Goal: Information Seeking & Learning: Learn about a topic

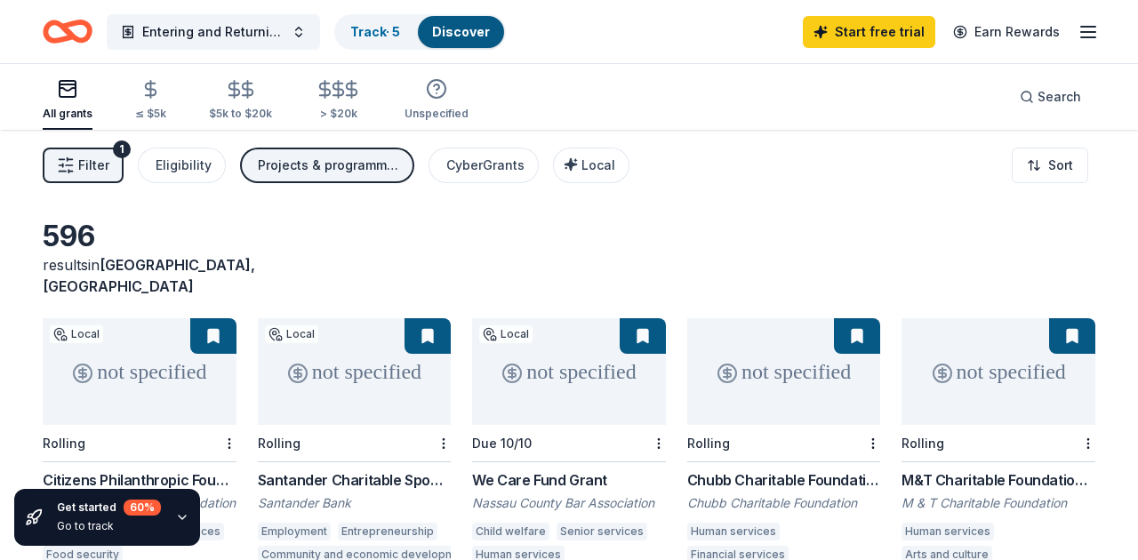
drag, startPoint x: 732, startPoint y: 115, endPoint x: 749, endPoint y: 115, distance: 16.9
click at [739, 115] on div "All grants ≤ $5k $5k to $20k > $20k Unspecified Search" at bounding box center [569, 97] width 1053 height 66
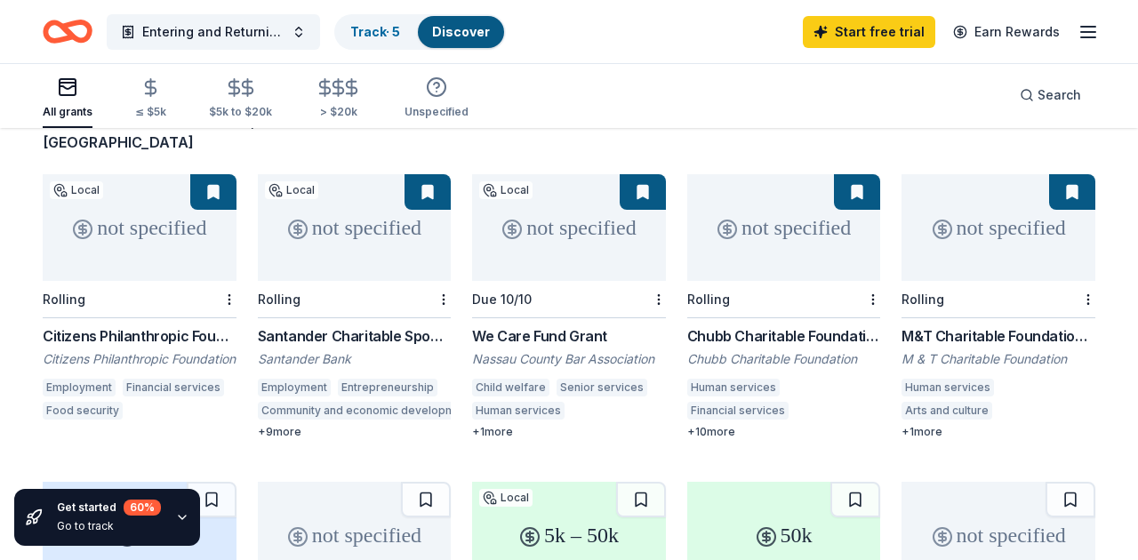
scroll to position [142, 0]
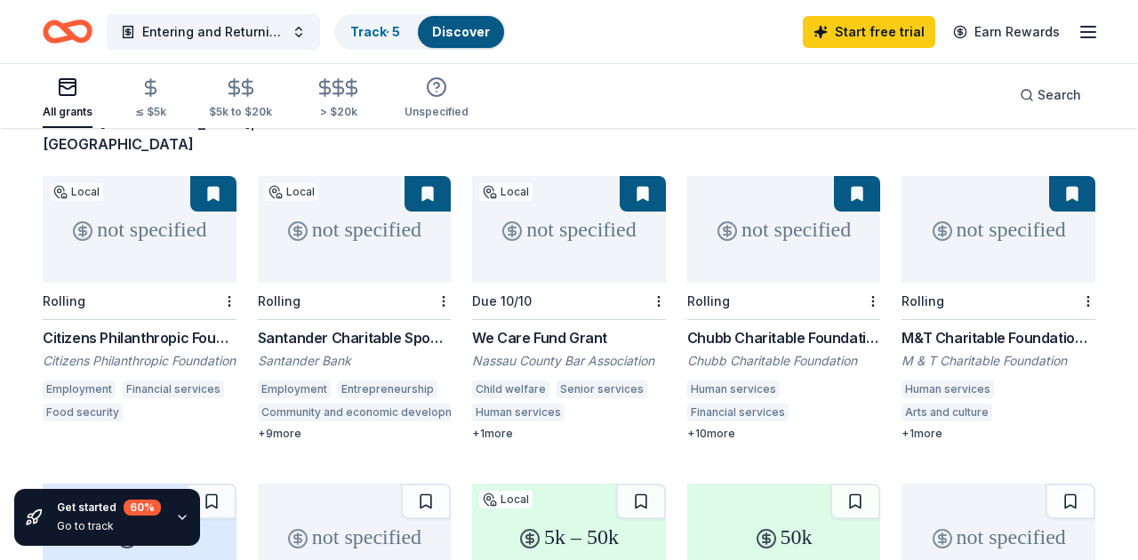
click at [289, 327] on div "Santander Charitable Sponsorship Program" at bounding box center [355, 337] width 194 height 21
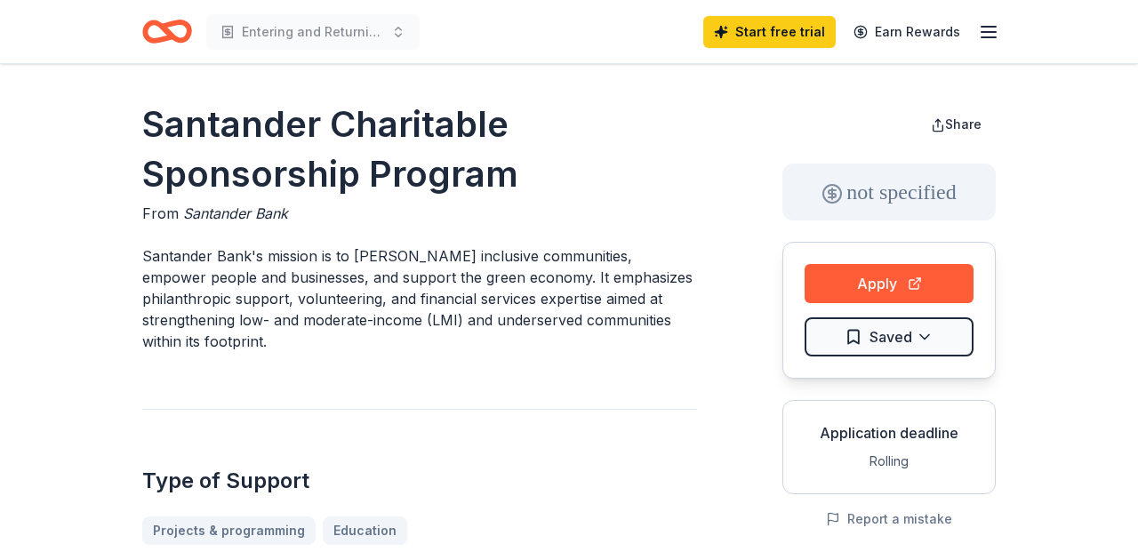
click at [676, 409] on div "Type of Support Projects & programming Education" at bounding box center [419, 477] width 555 height 136
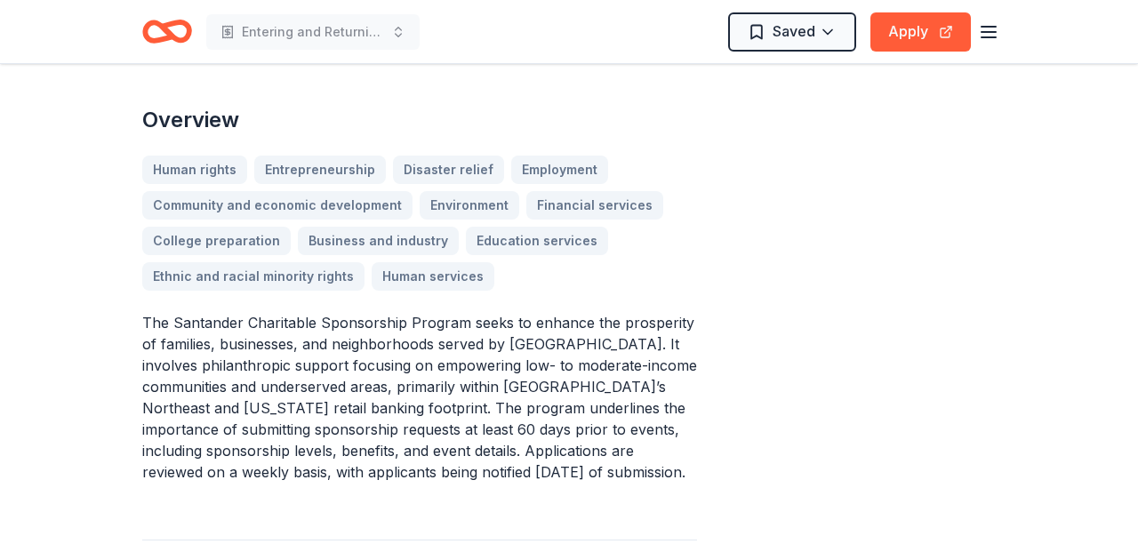
scroll to position [498, 0]
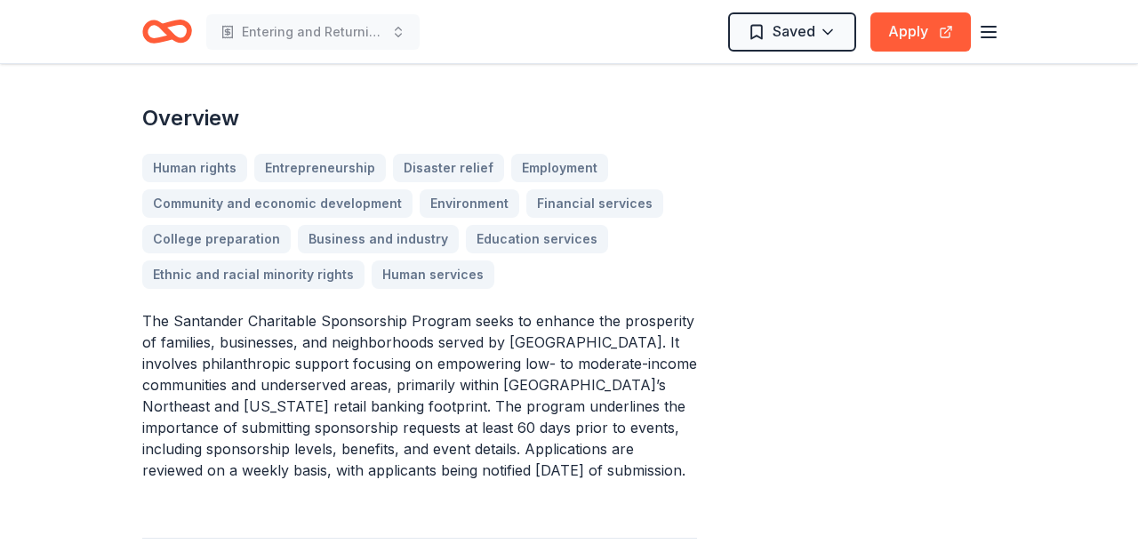
drag, startPoint x: 929, startPoint y: 341, endPoint x: 934, endPoint y: 311, distance: 29.7
click at [930, 333] on div "Share not specified Apply Saved Application deadline Rolling Report a mistake" at bounding box center [888, 328] width 213 height 1453
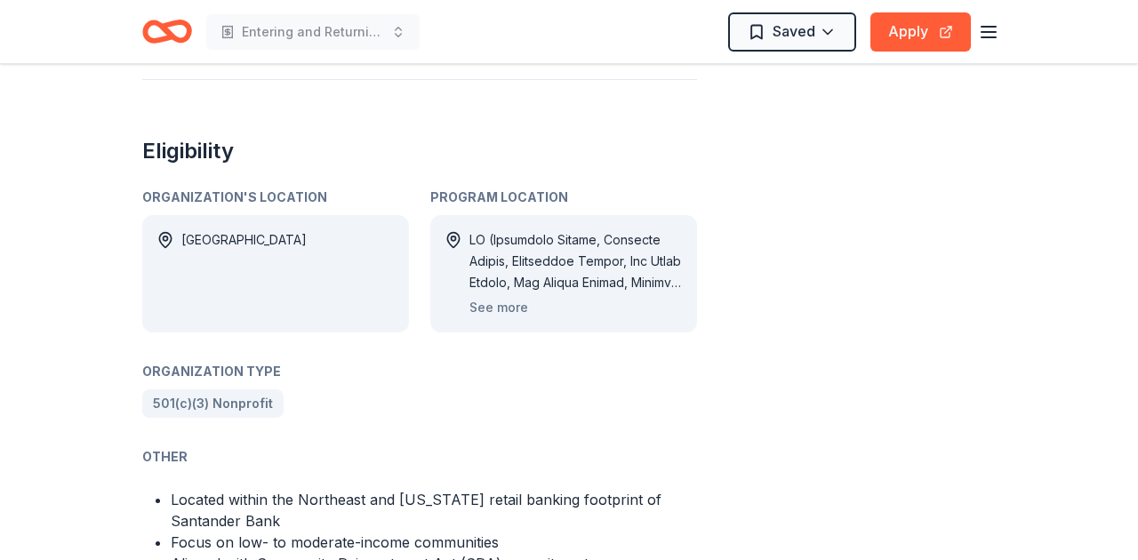
scroll to position [960, 0]
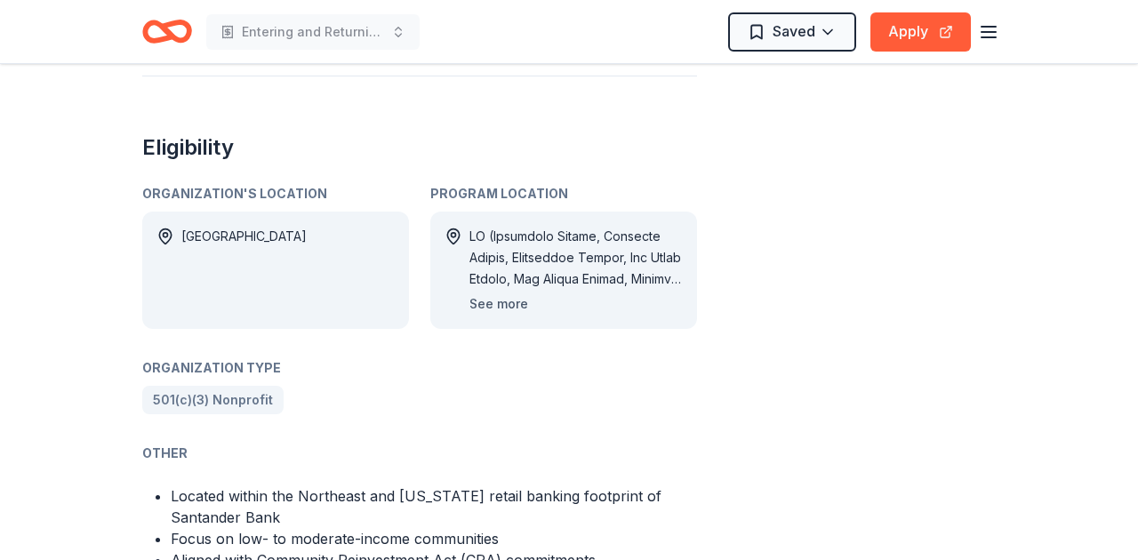
click at [502, 293] on button "See more" at bounding box center [498, 303] width 59 height 21
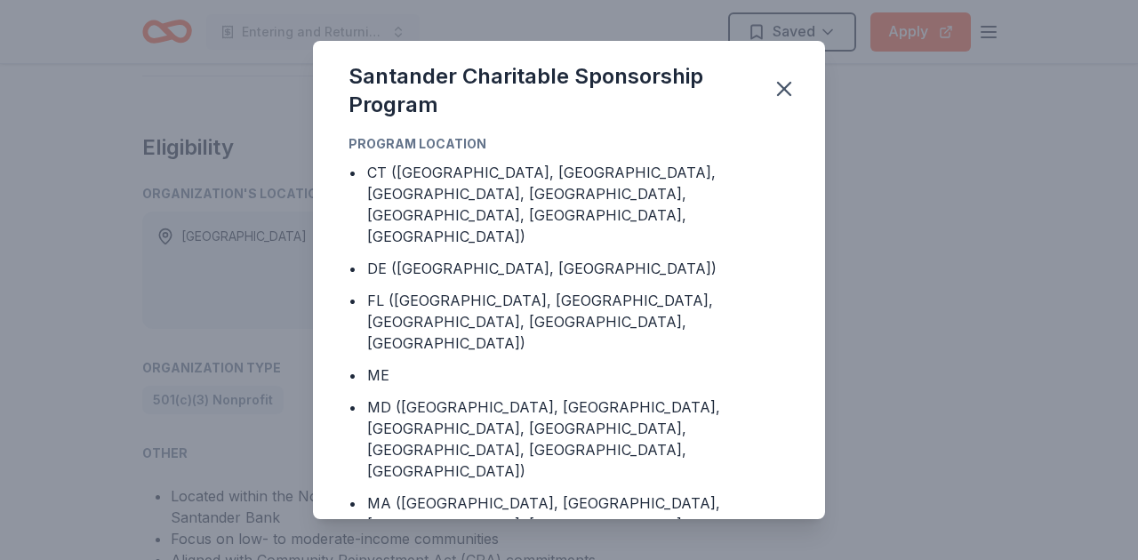
click at [753, 365] on div "• ME" at bounding box center [569, 375] width 441 height 21
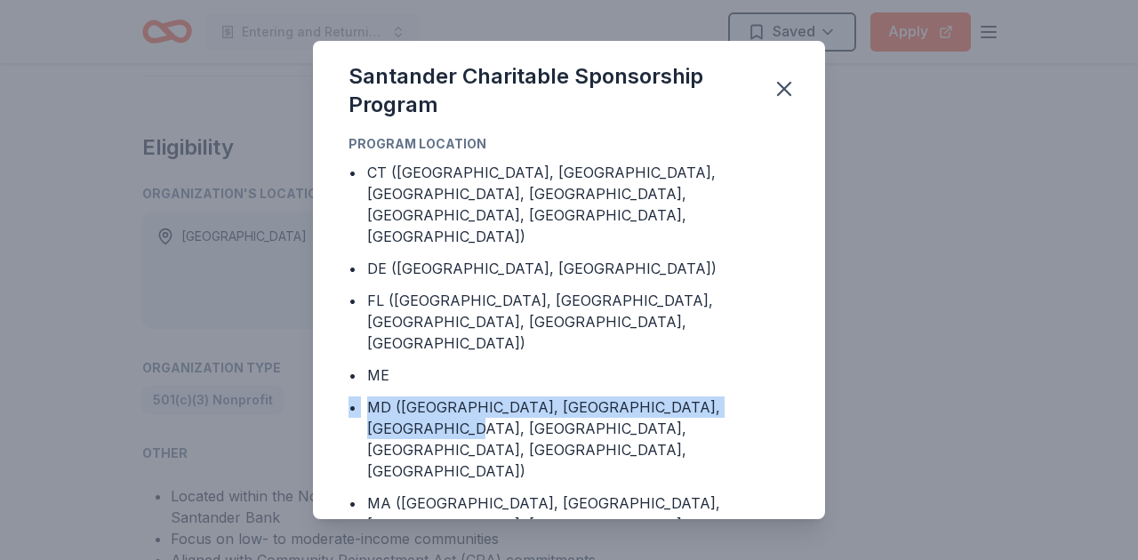
drag, startPoint x: 758, startPoint y: 368, endPoint x: 744, endPoint y: 361, distance: 15.1
click at [744, 397] on div "MD (Baltimore County, Carroll County, Cecil County, Frederick County, Kent Coun…" at bounding box center [578, 439] width 422 height 85
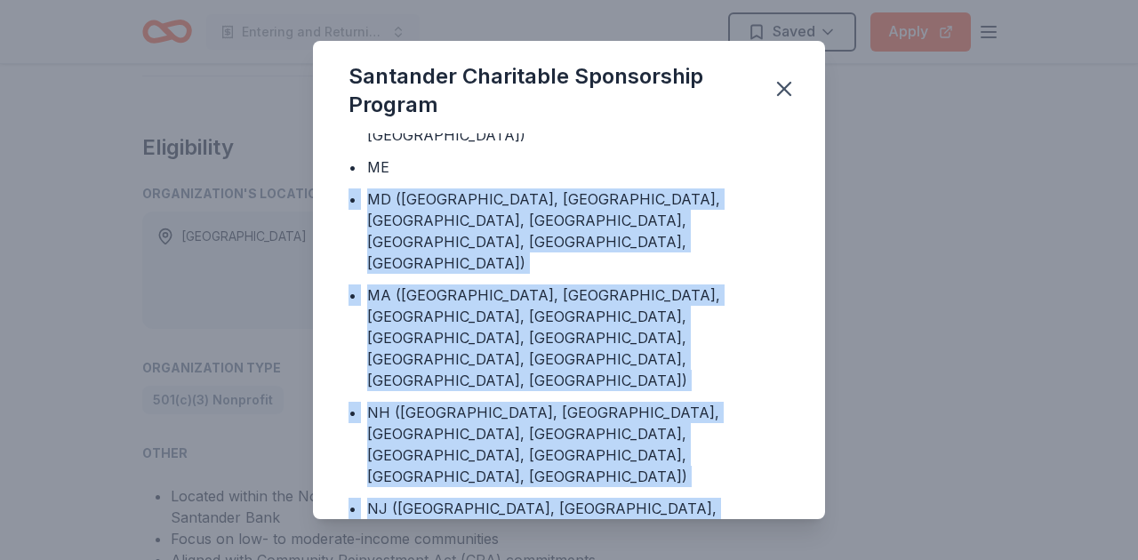
scroll to position [419, 0]
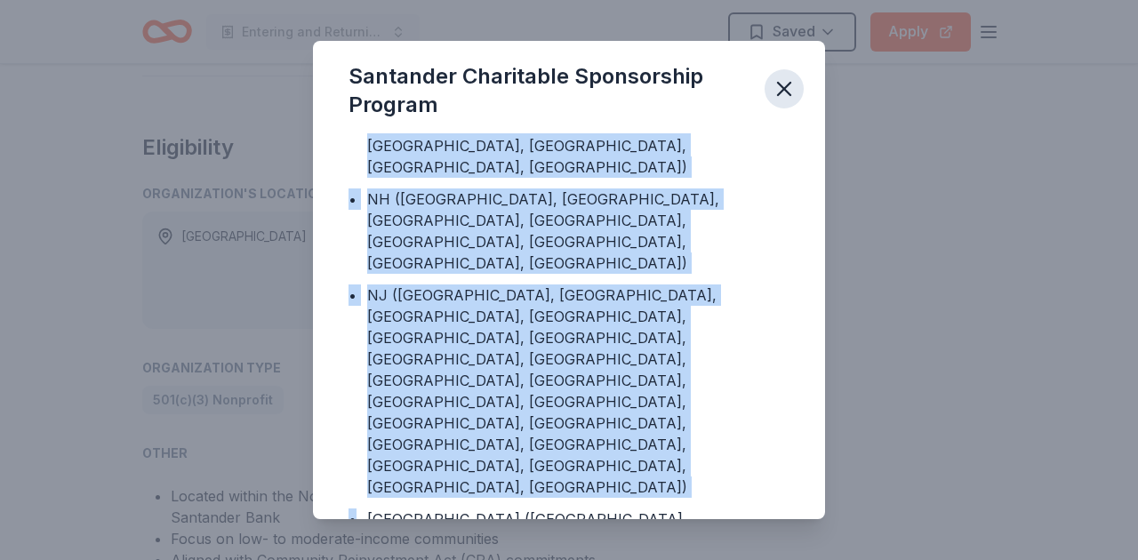
click at [788, 86] on icon "button" at bounding box center [784, 88] width 25 height 25
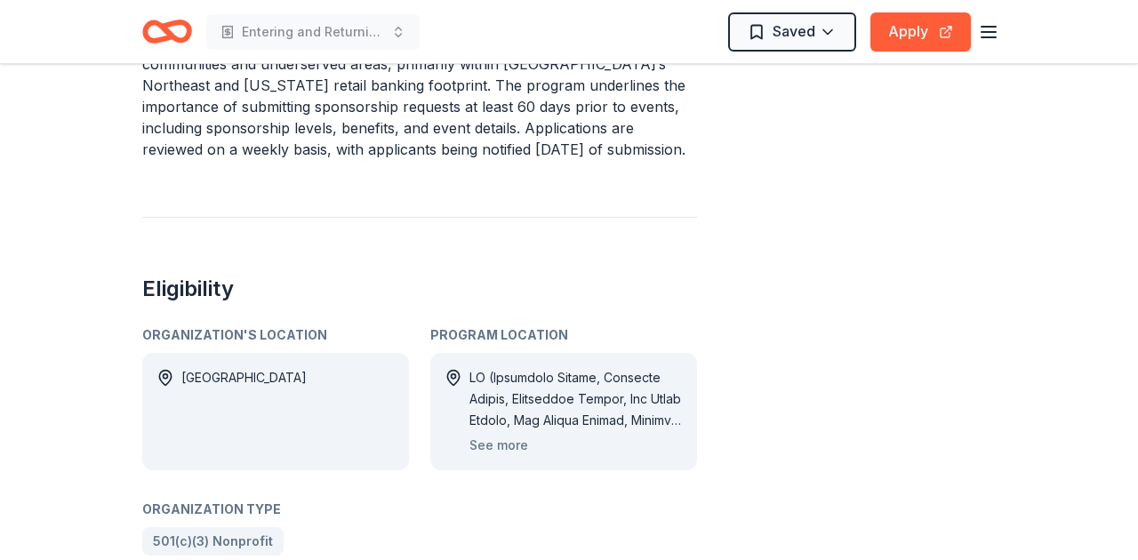
scroll to position [818, 0]
click at [925, 35] on button "Apply" at bounding box center [921, 31] width 100 height 39
click at [899, 153] on div "Share not specified Apply Saved Application deadline Rolling Report a mistake" at bounding box center [888, 8] width 213 height 1453
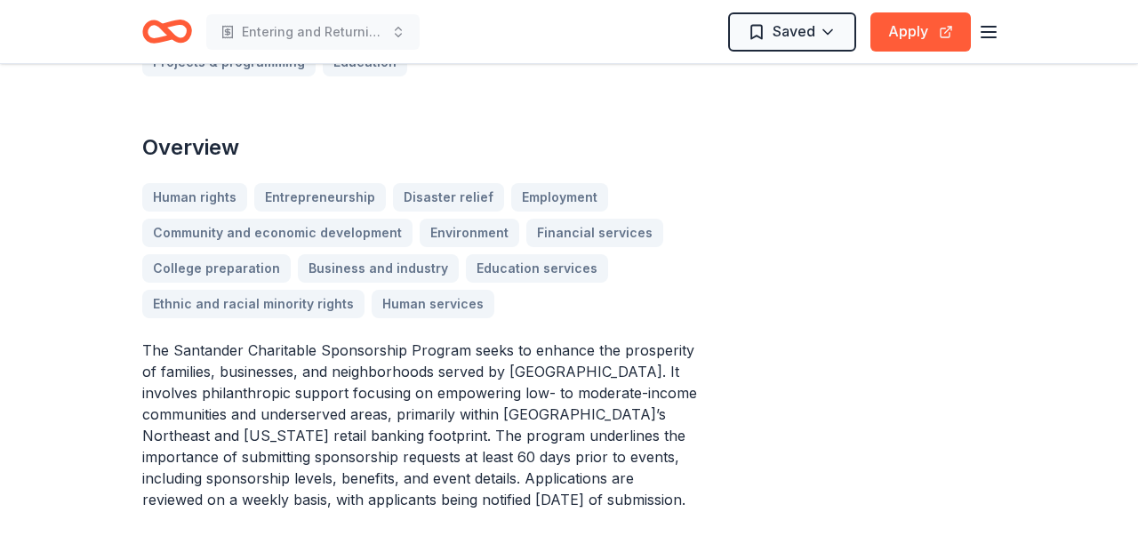
scroll to position [427, 0]
